Goal: Information Seeking & Learning: Learn about a topic

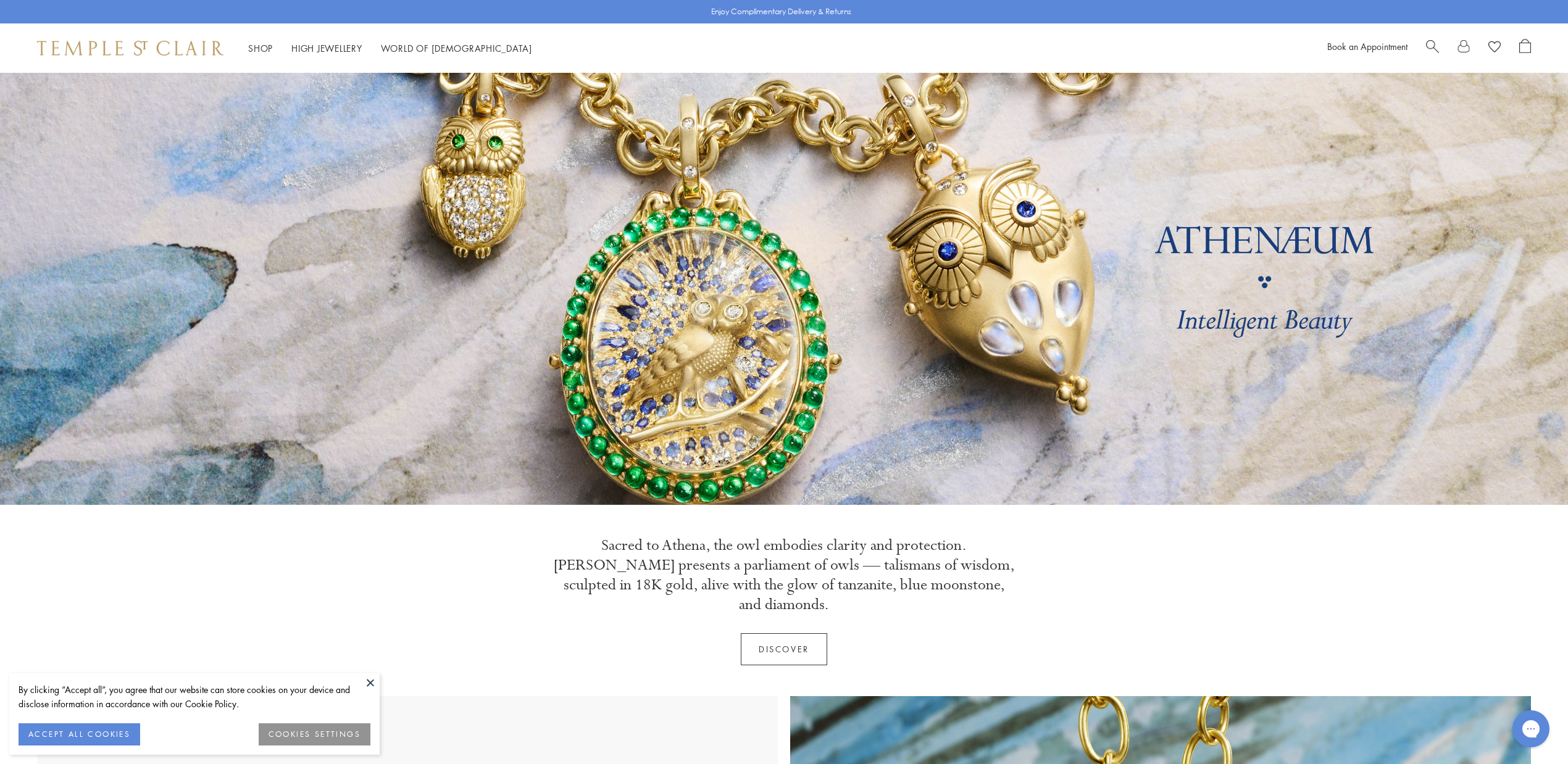
click at [1434, 42] on span "Search" at bounding box center [1432, 45] width 13 height 13
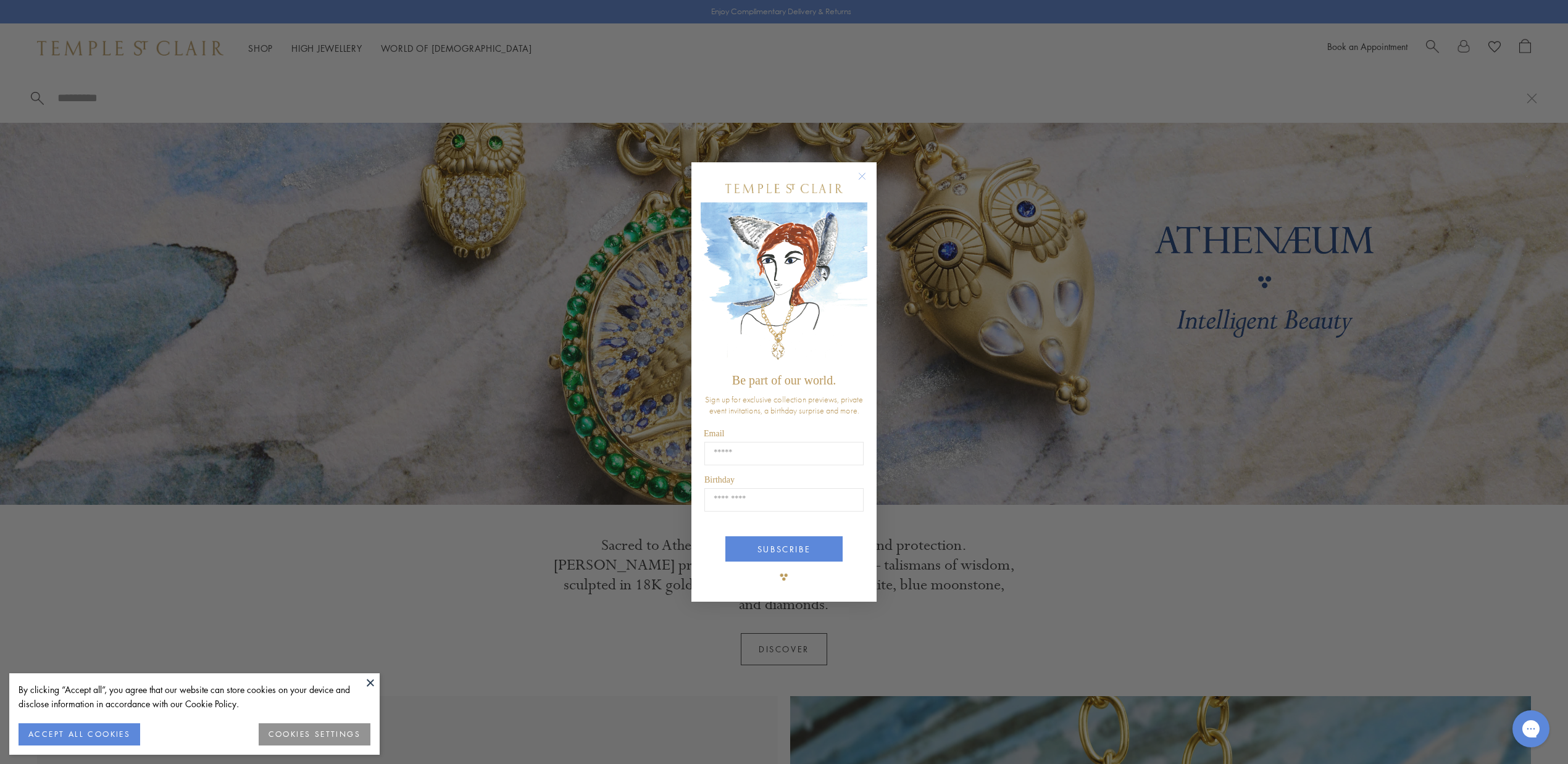
click at [861, 176] on icon "Close dialog" at bounding box center [862, 177] width 6 height 6
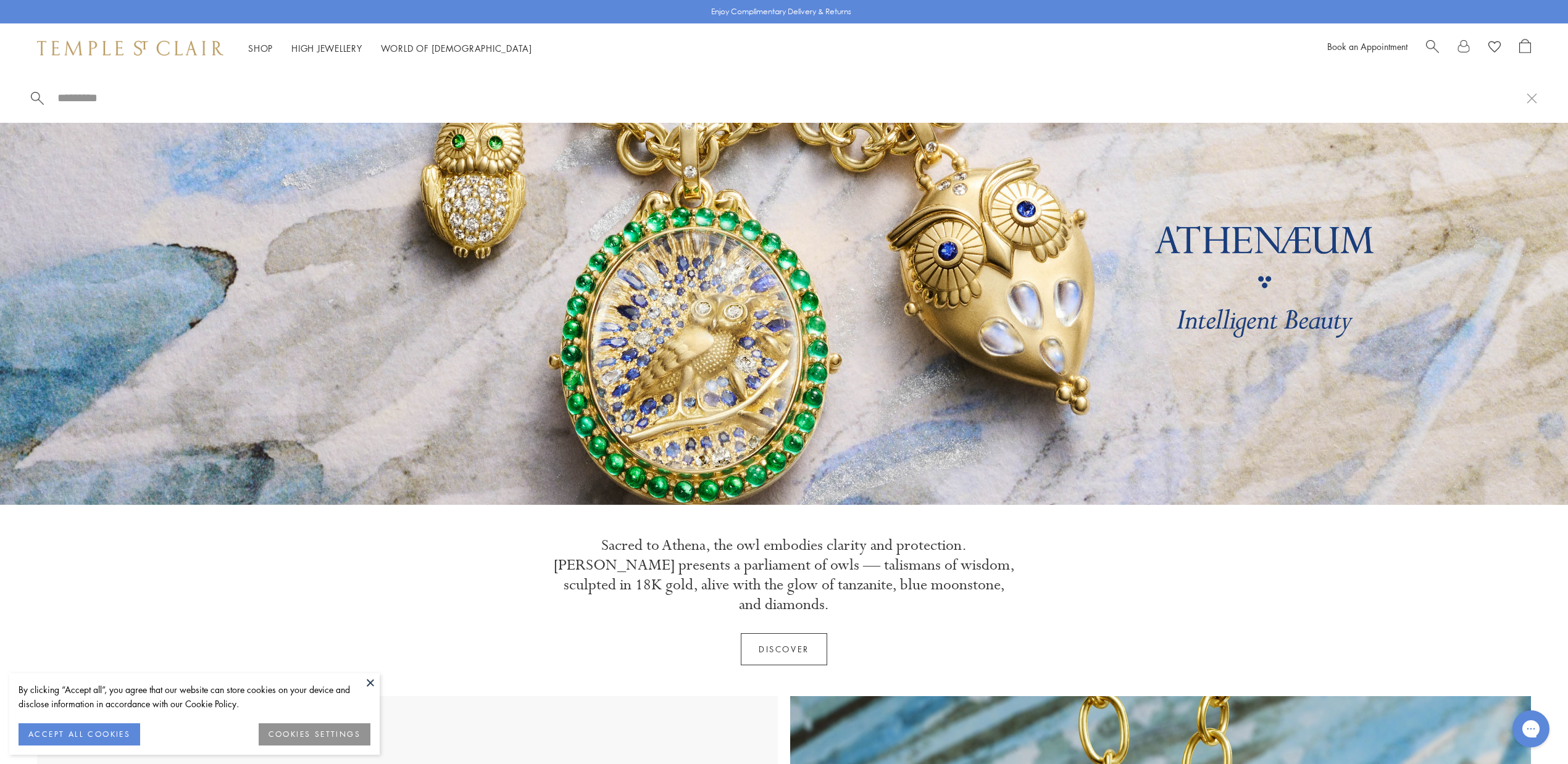
click at [1427, 40] on span "Search" at bounding box center [1432, 45] width 13 height 13
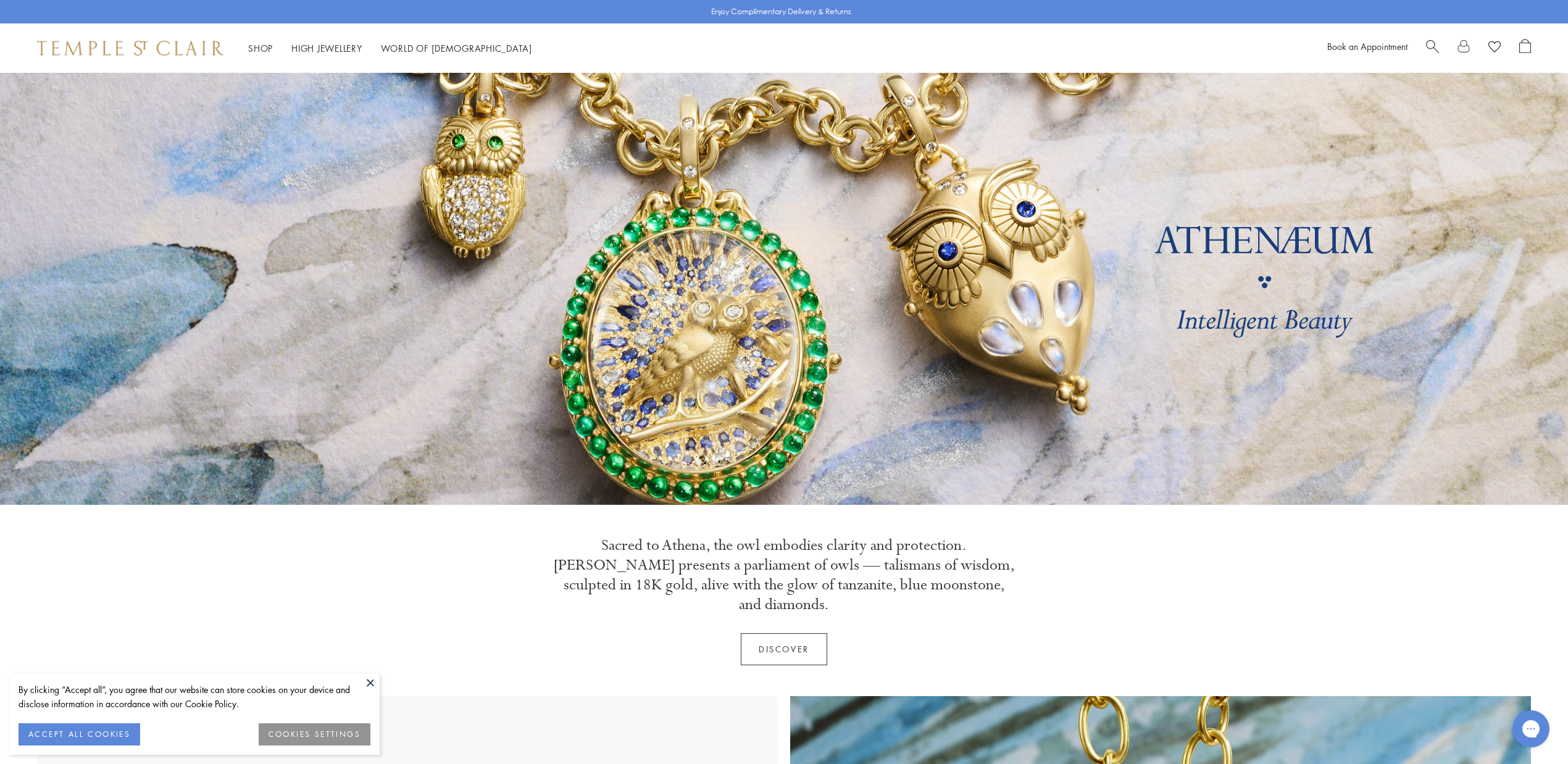
click at [1434, 45] on span "Search" at bounding box center [1432, 45] width 13 height 13
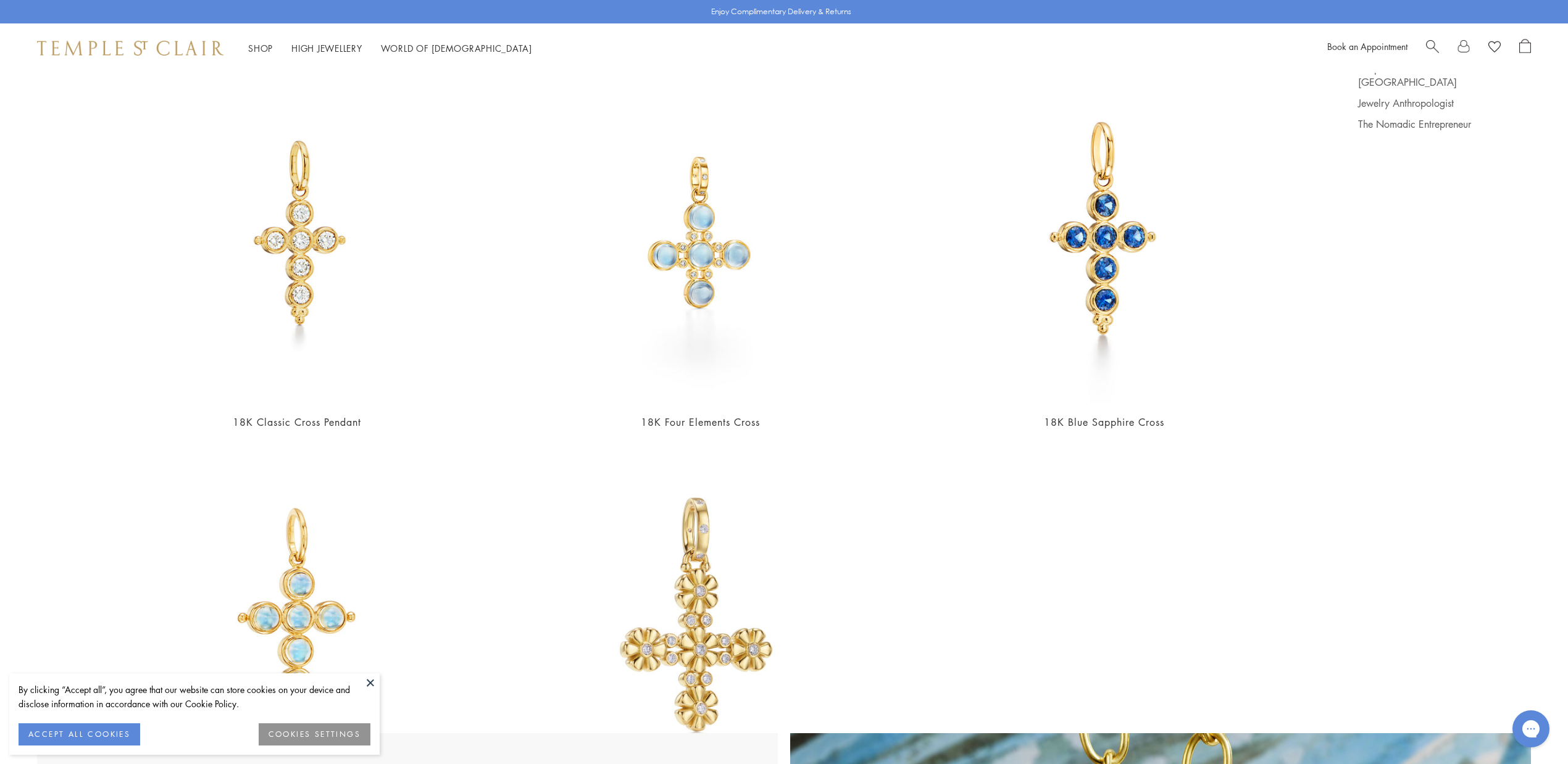
scroll to position [127, 0]
type input "**********"
click at [300, 243] on img at bounding box center [296, 235] width 342 height 342
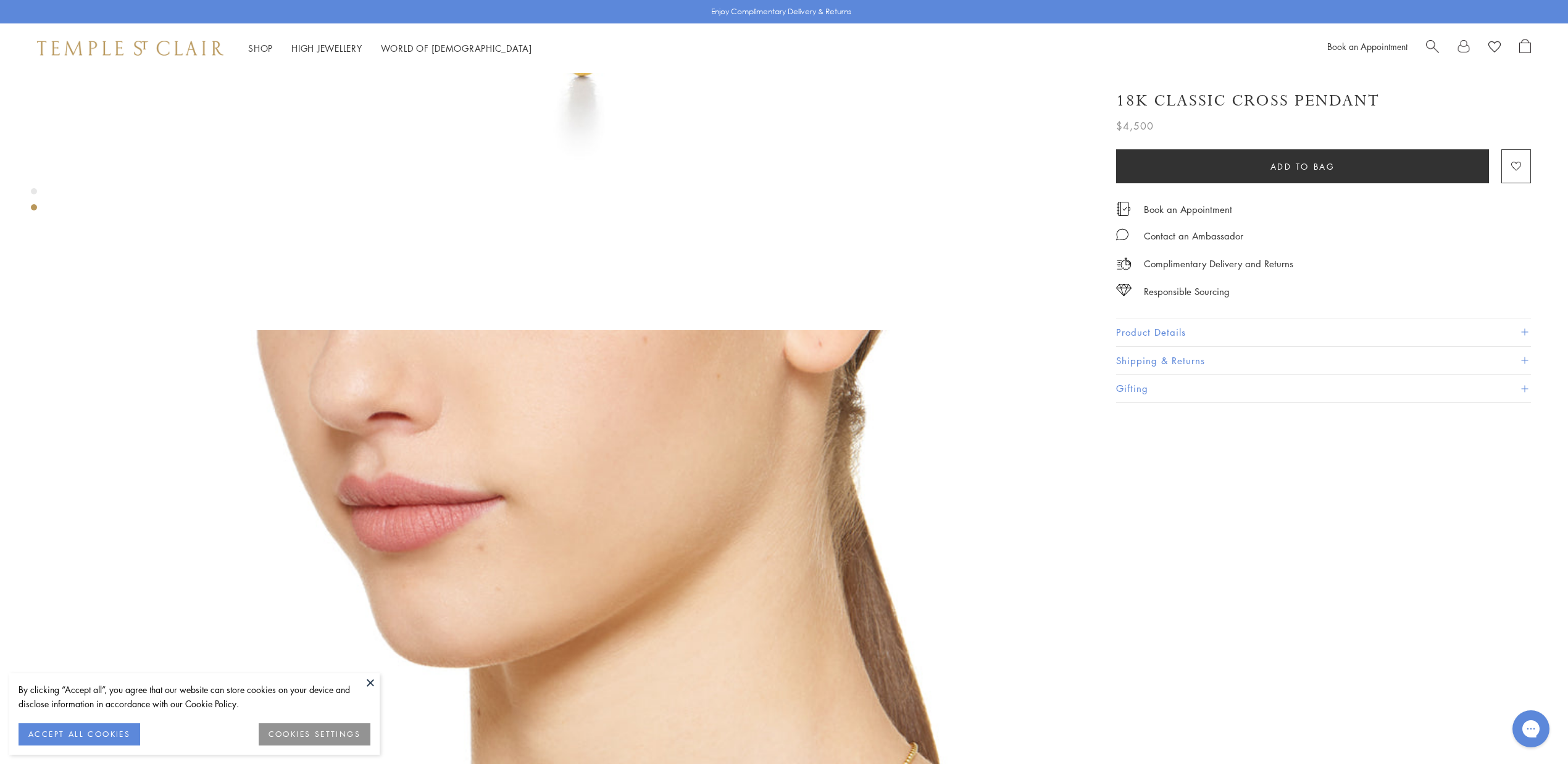
scroll to position [783, 0]
click at [1181, 325] on button "Product Details" at bounding box center [1323, 333] width 415 height 28
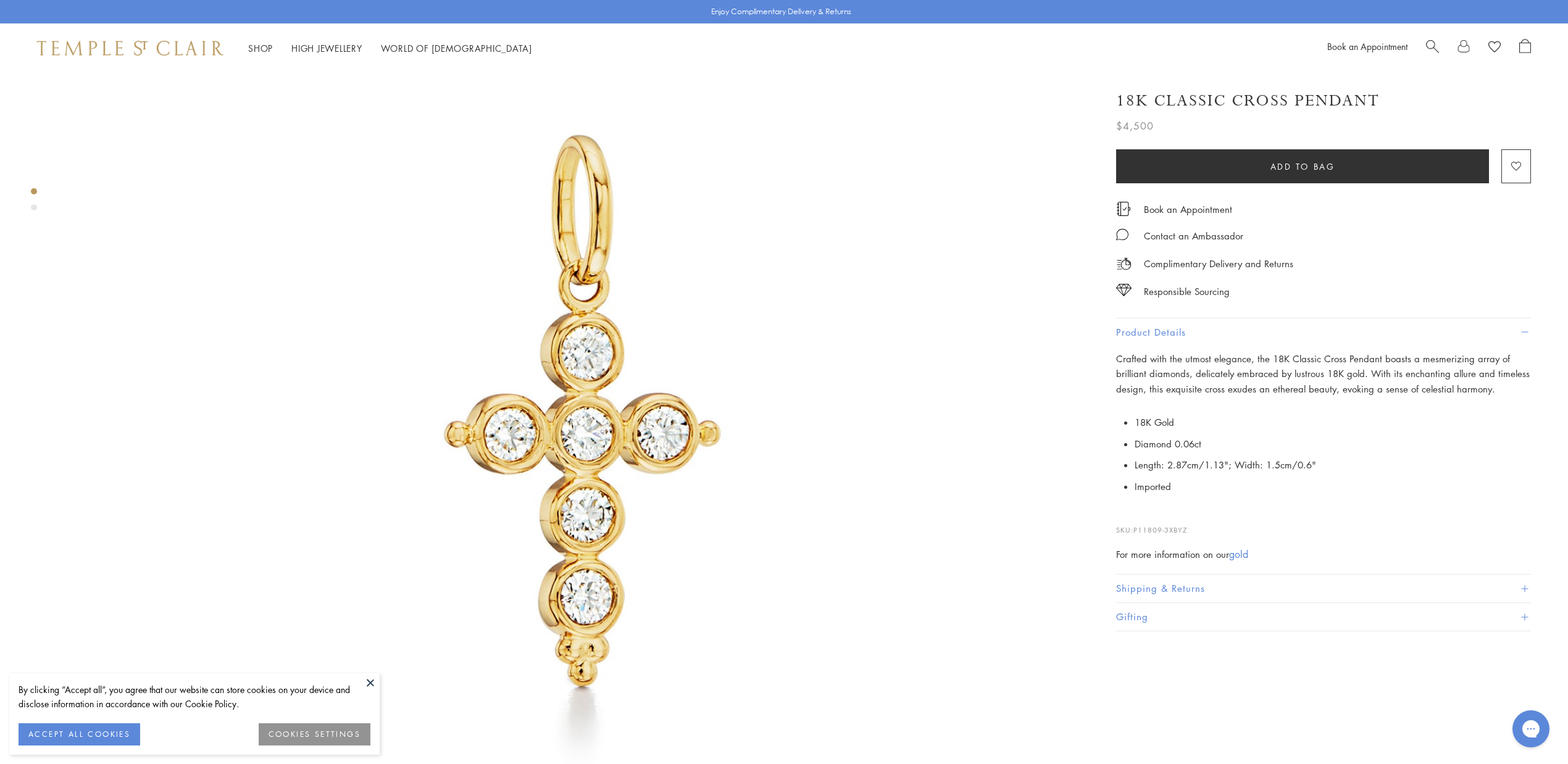
scroll to position [0, 0]
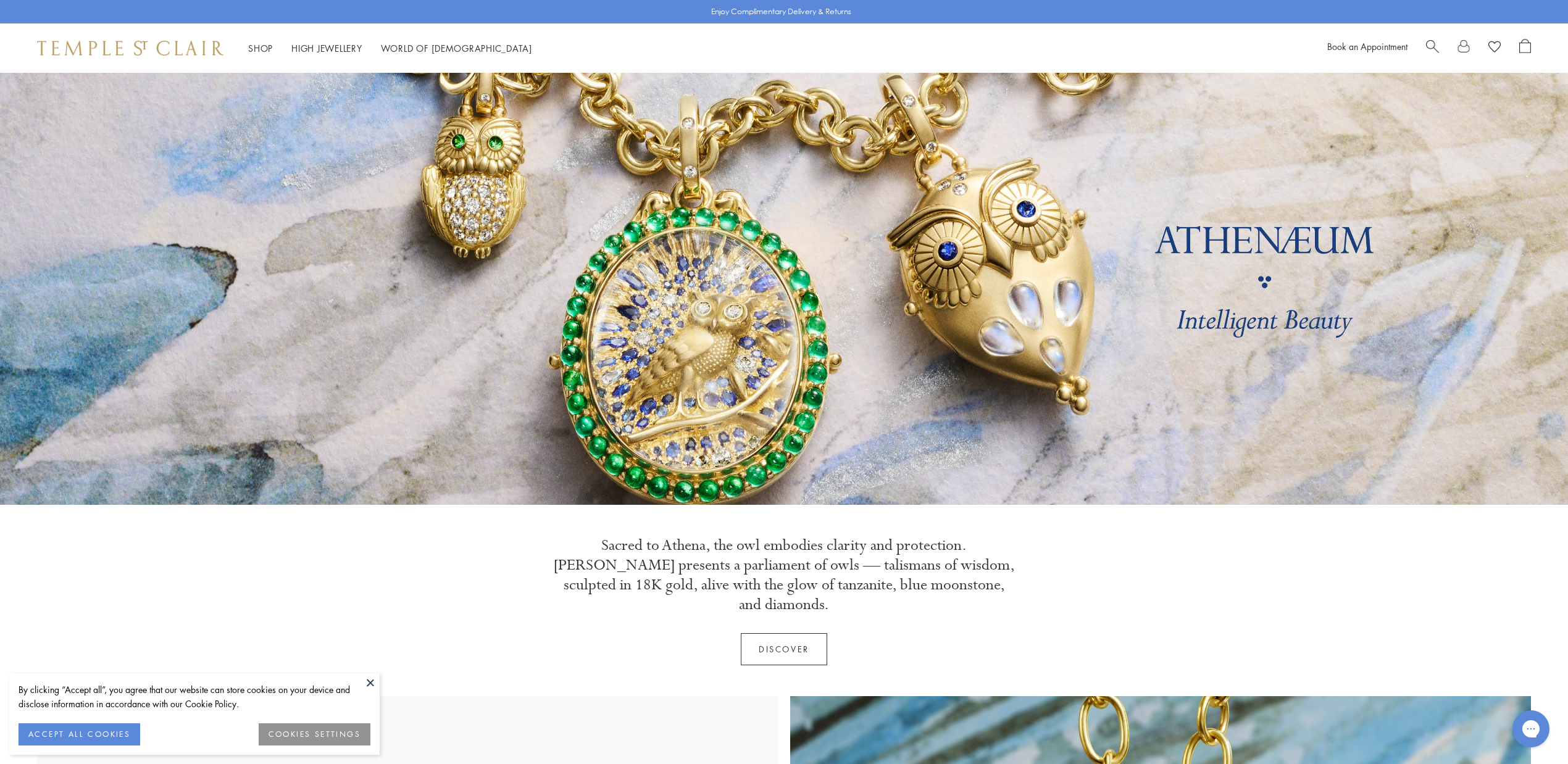
click at [1428, 46] on span "Search" at bounding box center [1432, 45] width 13 height 13
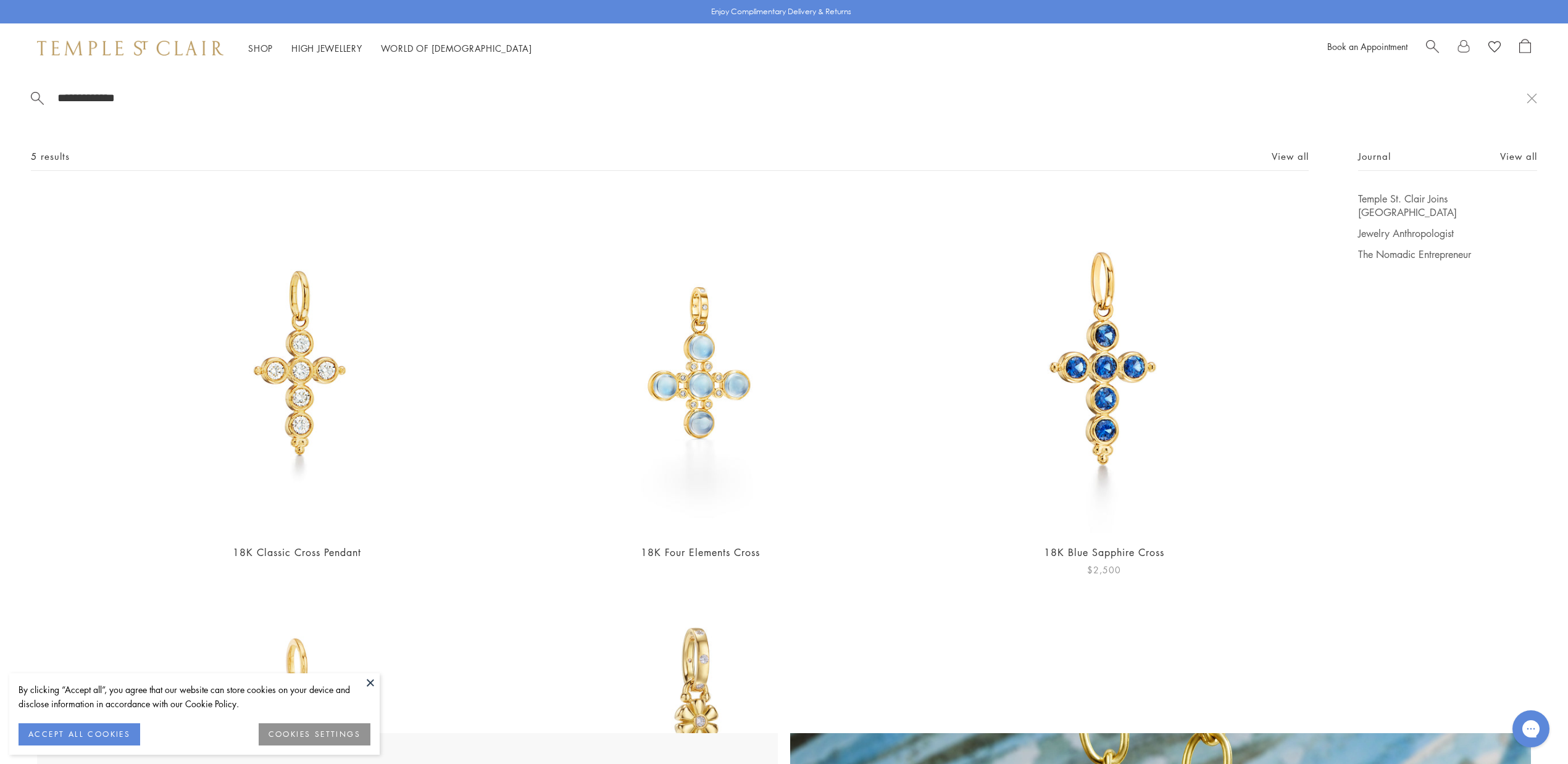
type input "**********"
click at [1107, 416] on img at bounding box center [1104, 363] width 342 height 342
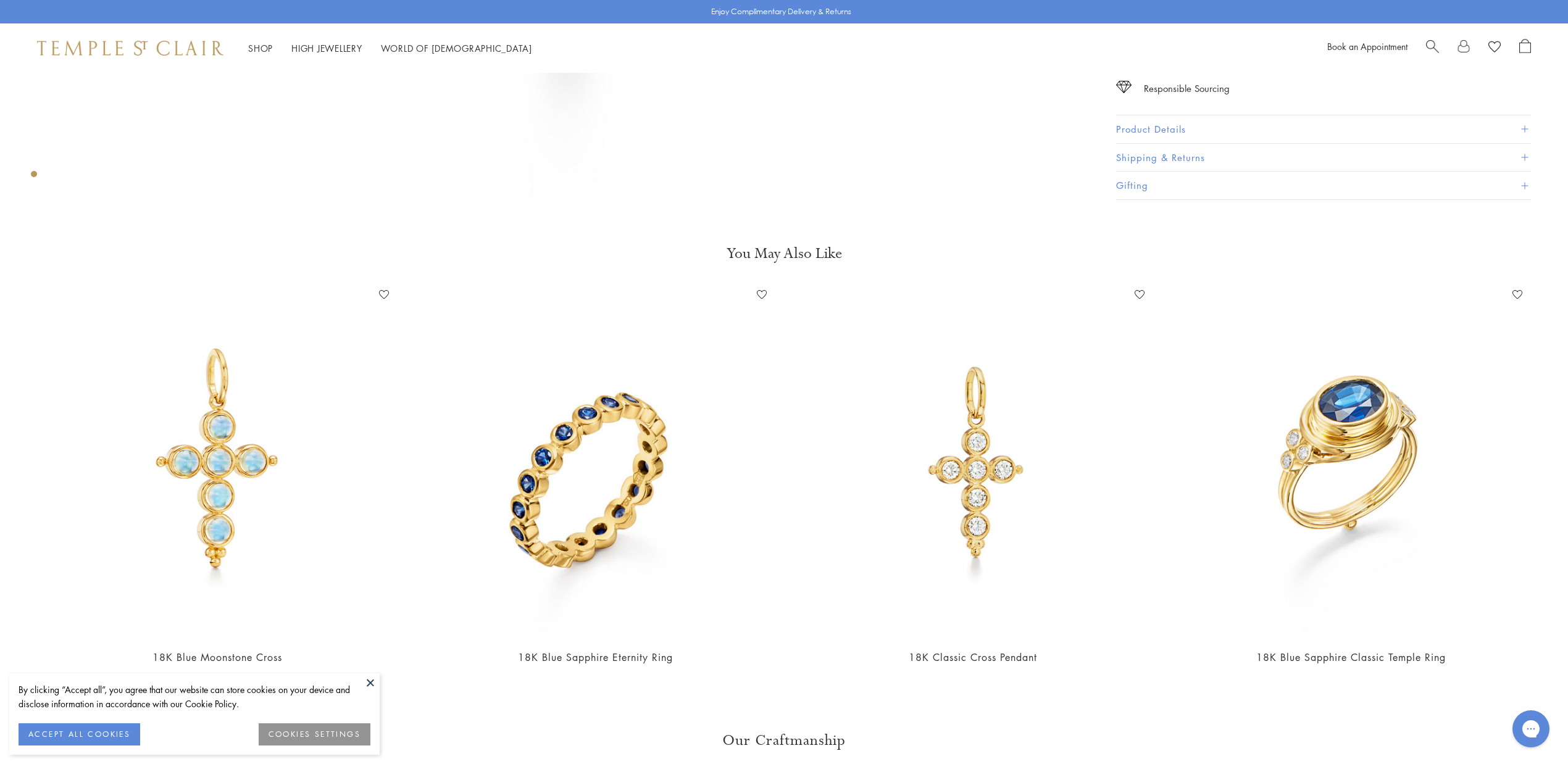
scroll to position [898, 0]
click at [371, 681] on button at bounding box center [371, 682] width 19 height 19
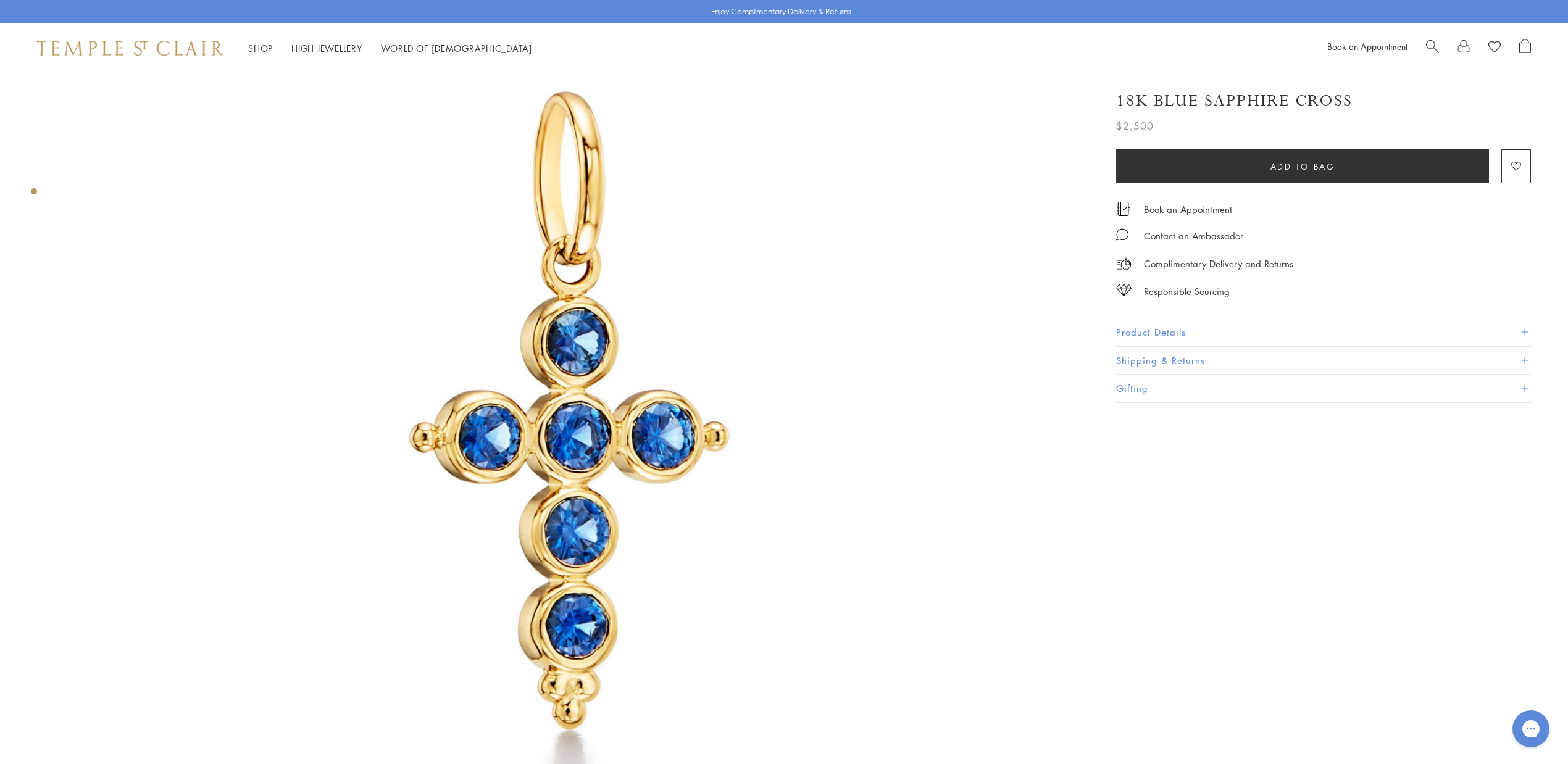
scroll to position [157, 0]
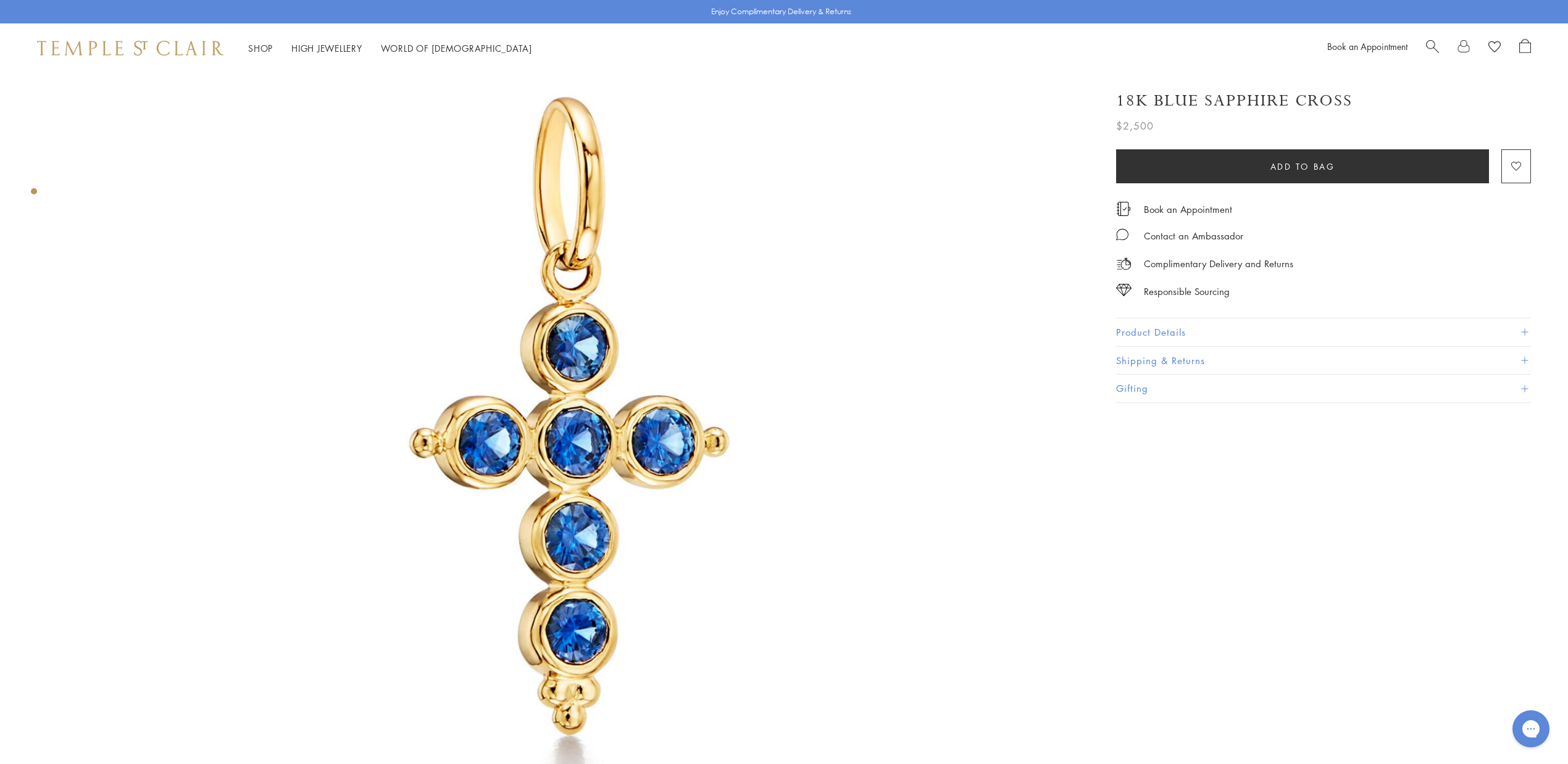
click at [1180, 331] on button "Product Details" at bounding box center [1323, 333] width 415 height 28
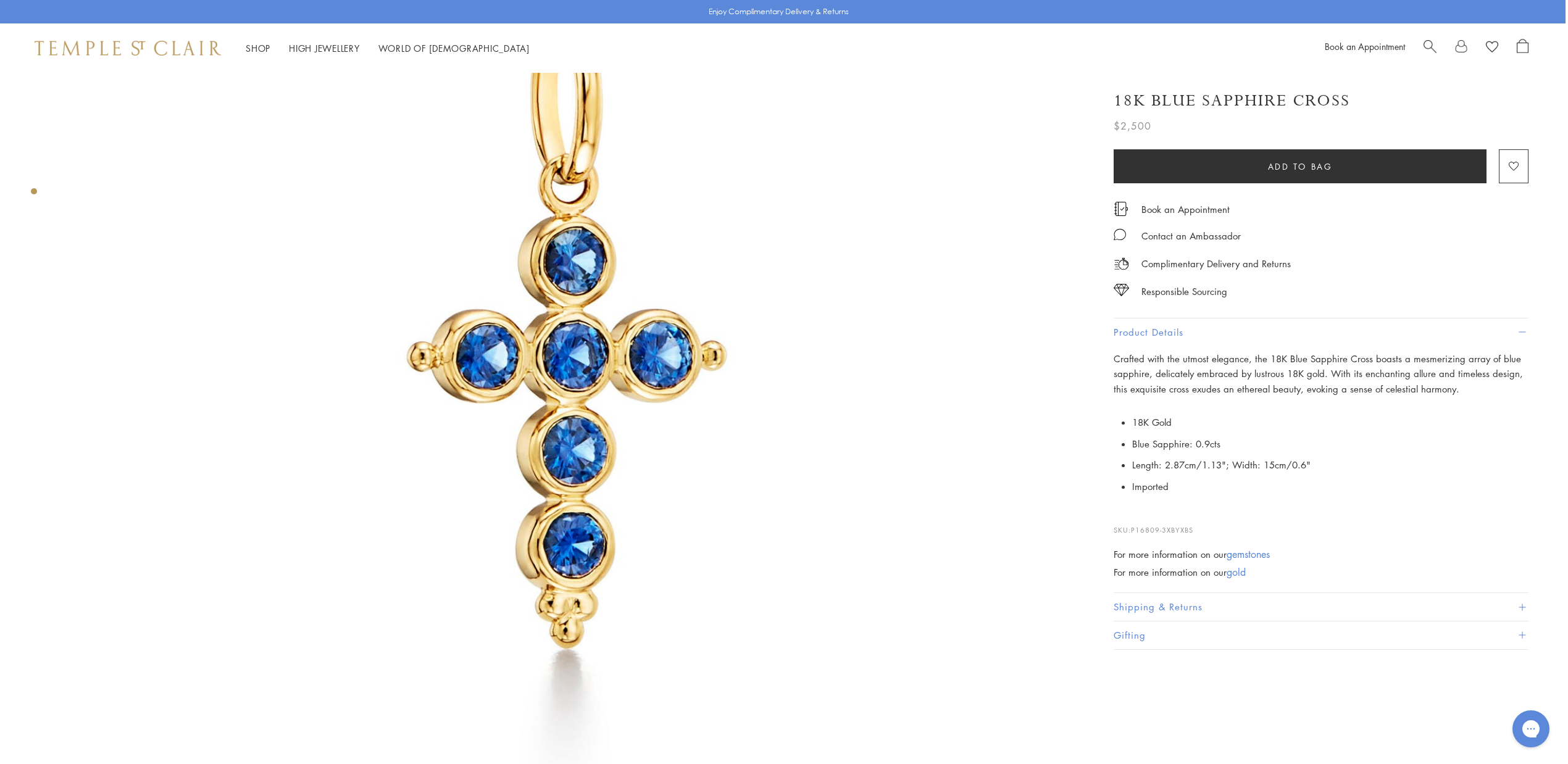
scroll to position [0, 2]
